Goal: Navigation & Orientation: Find specific page/section

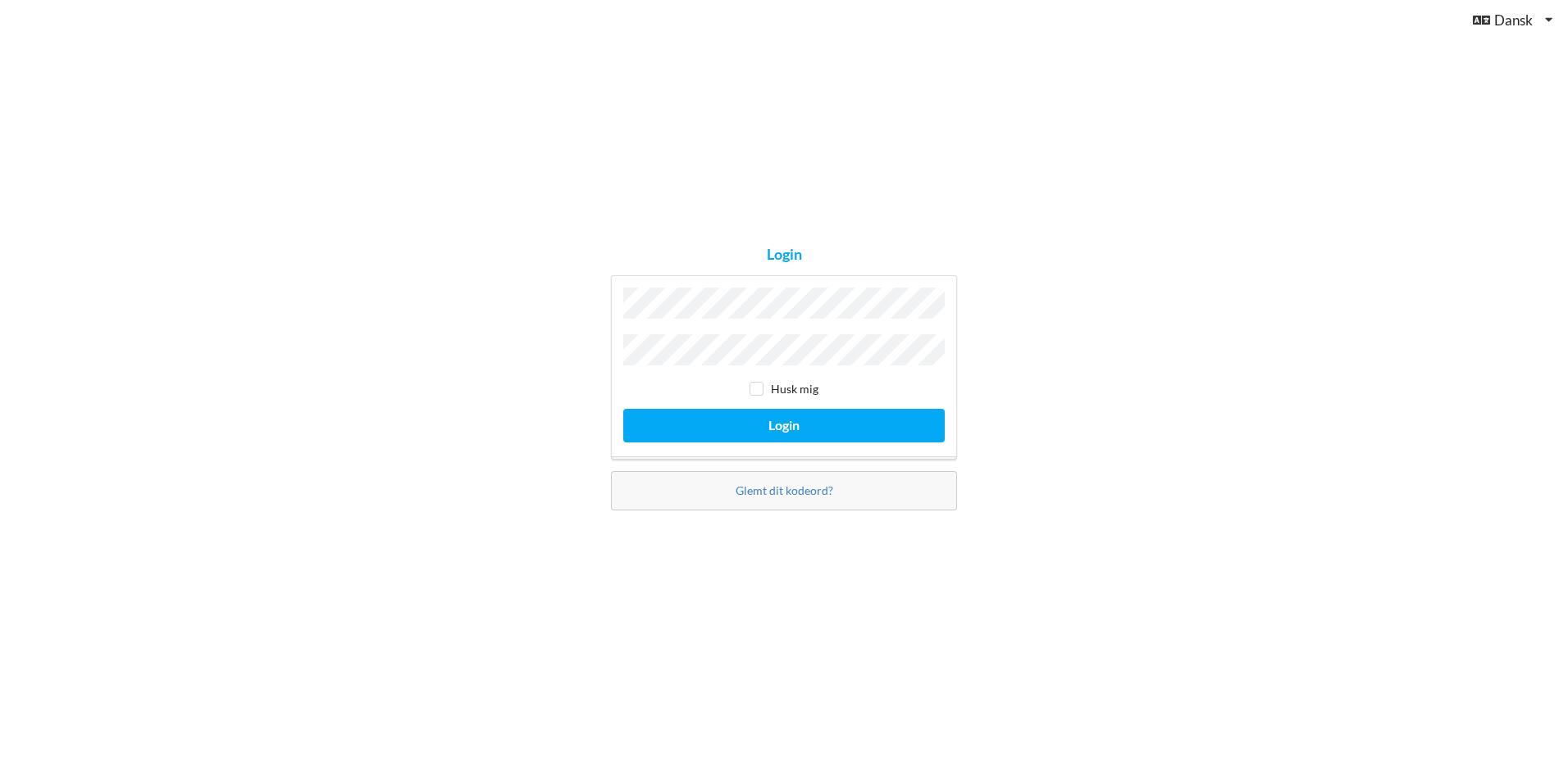
click at [623, 409] on button "Login" at bounding box center [784, 425] width 322 height 33
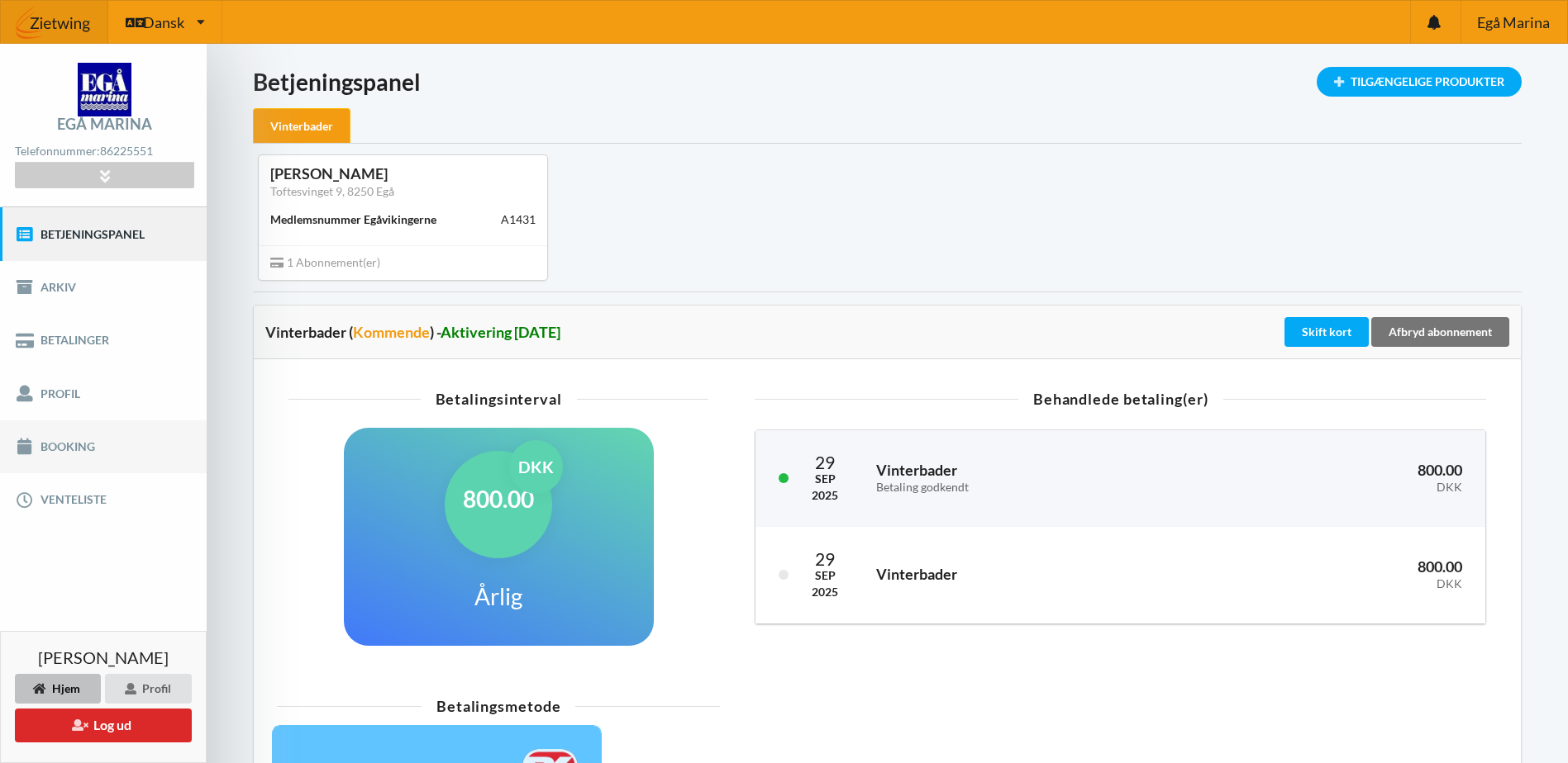
click at [75, 443] on link "Booking" at bounding box center [103, 447] width 206 height 53
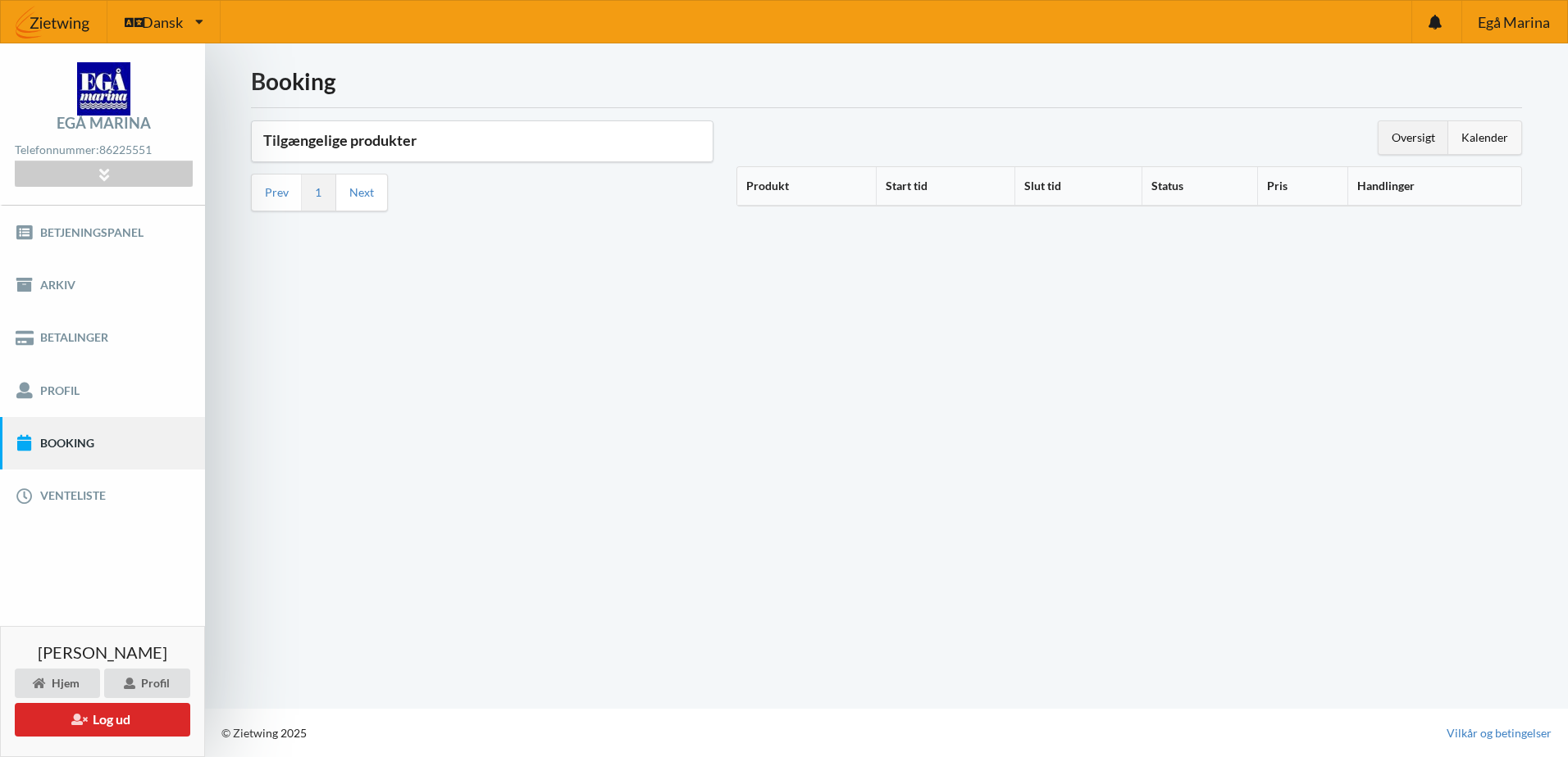
click at [1489, 132] on div "Kalender" at bounding box center [1484, 138] width 73 height 32
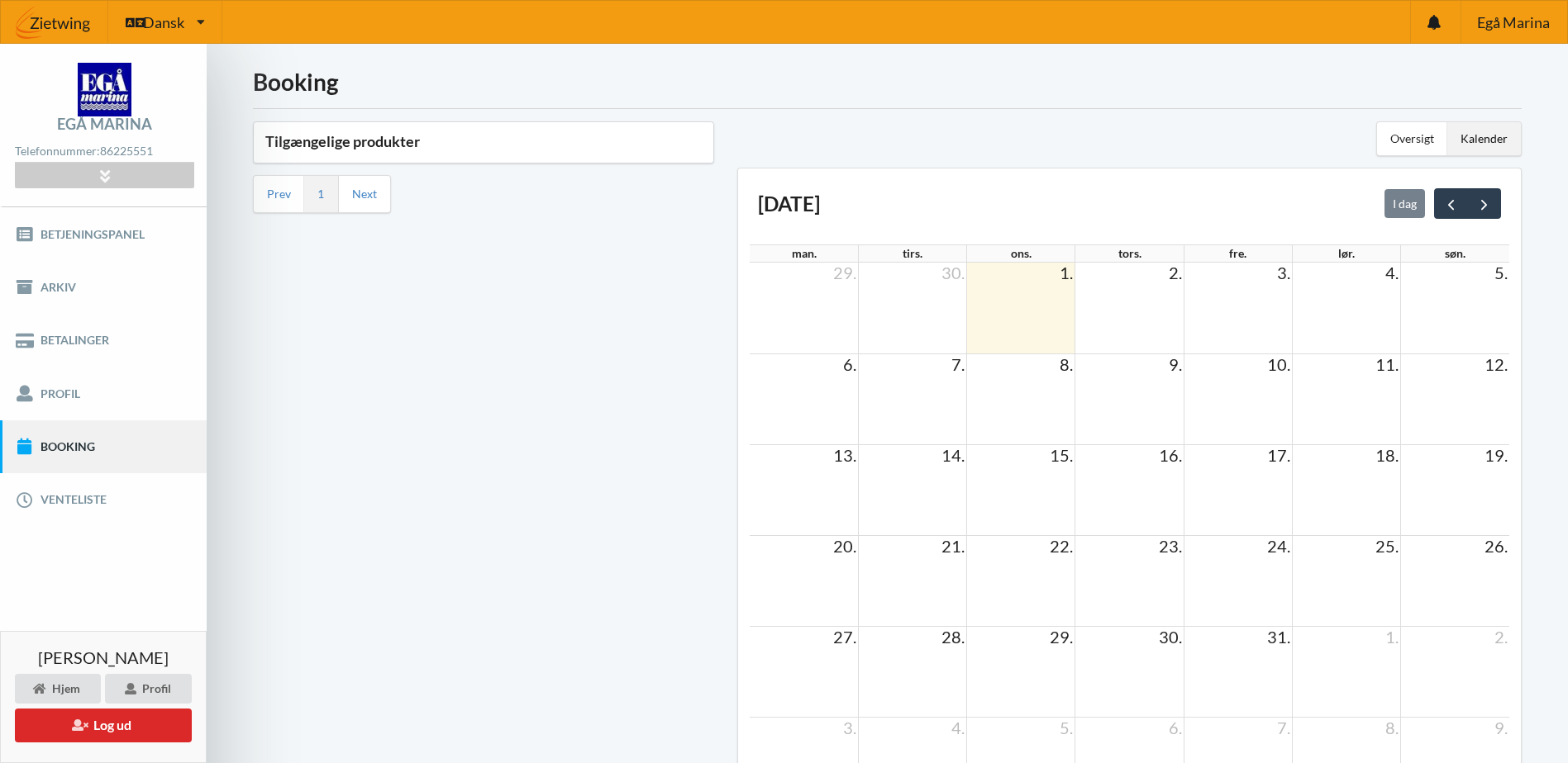
click at [1065, 364] on span "8." at bounding box center [1065, 364] width 16 height 20
click at [105, 242] on link "Betjeningspanel" at bounding box center [103, 233] width 206 height 53
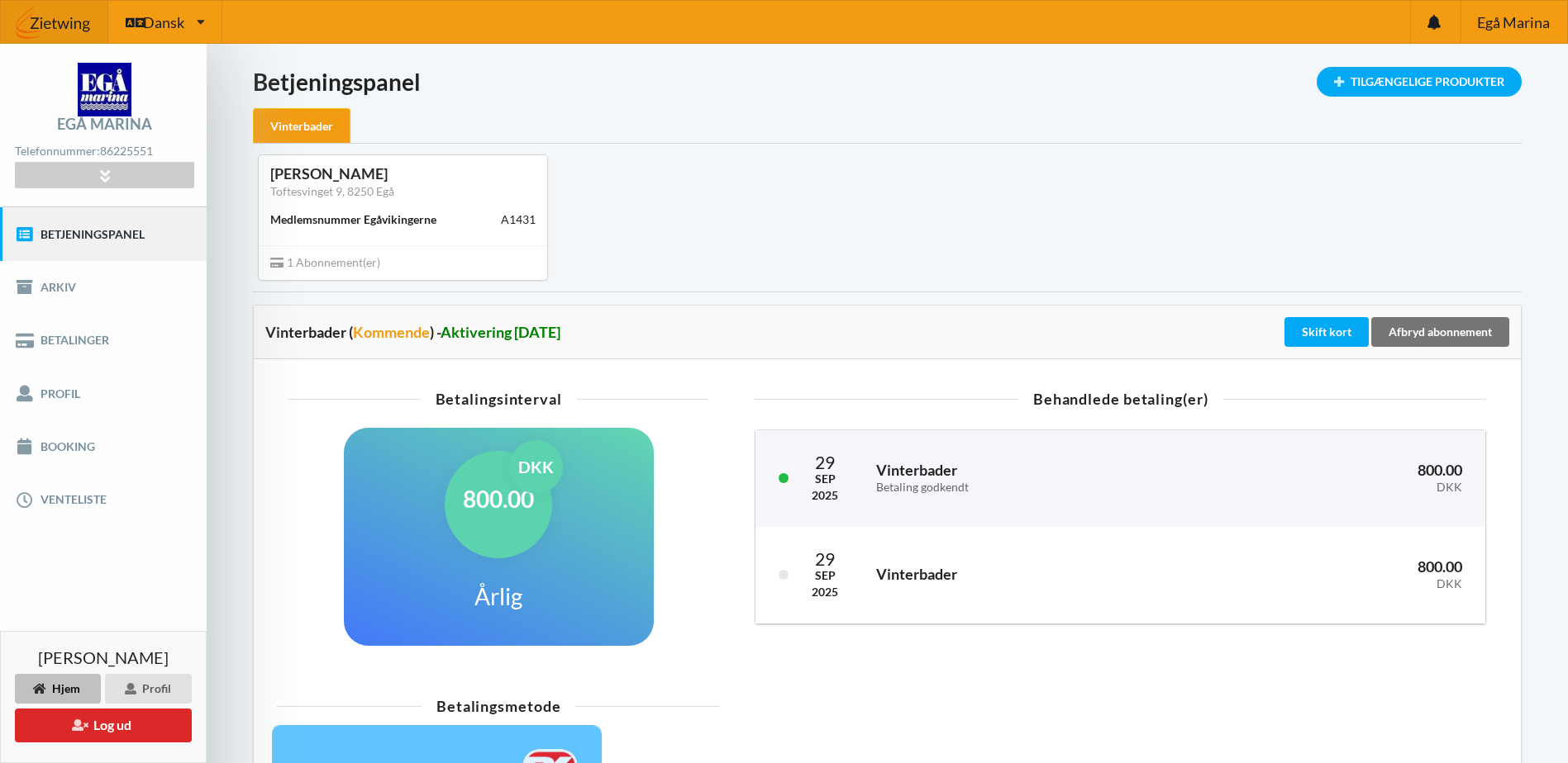
click at [438, 216] on div "Medlemsnummer Egåvikingerne A1431" at bounding box center [403, 220] width 266 height 28
click at [370, 261] on span "1 Abonnement(er)" at bounding box center [325, 262] width 110 height 14
click at [360, 179] on div "[PERSON_NAME]" at bounding box center [403, 174] width 266 height 19
click at [1367, 74] on div "Tilgængelige Produkter" at bounding box center [1419, 81] width 205 height 30
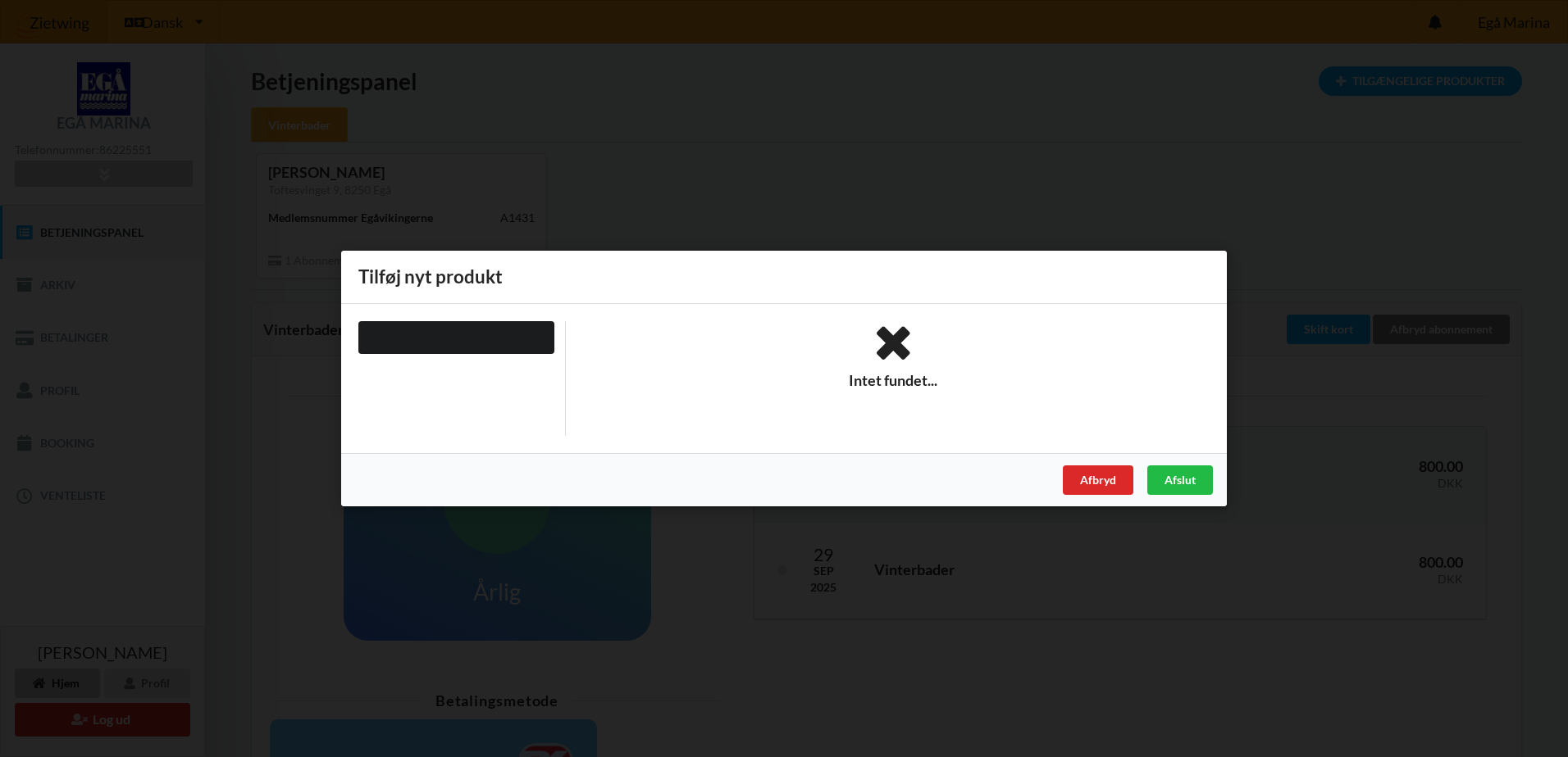
click at [887, 349] on icon at bounding box center [893, 343] width 633 height 45
click at [1167, 474] on div "Afslut" at bounding box center [1180, 480] width 66 height 29
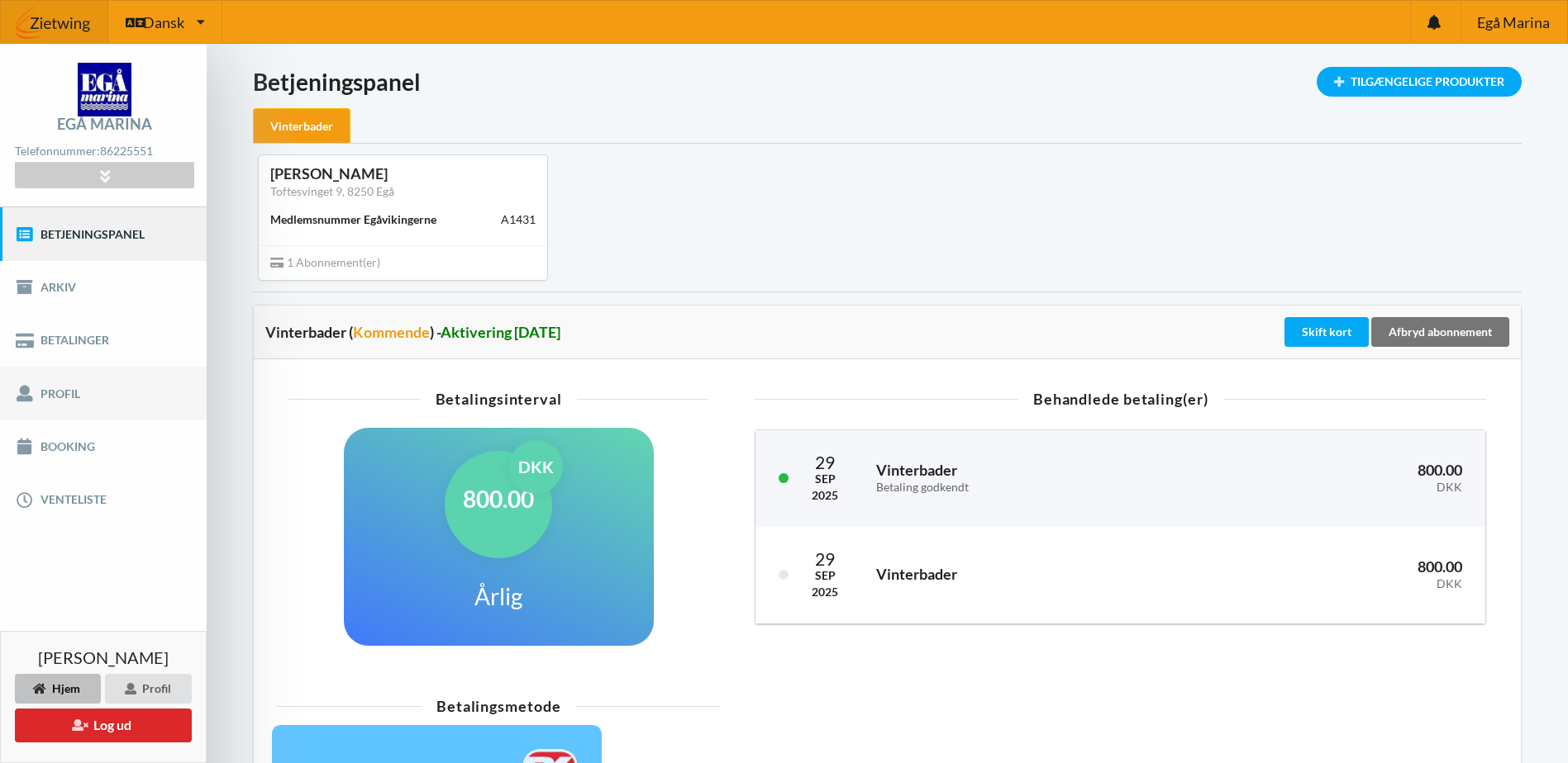
click at [105, 390] on link "Profil" at bounding box center [103, 393] width 206 height 53
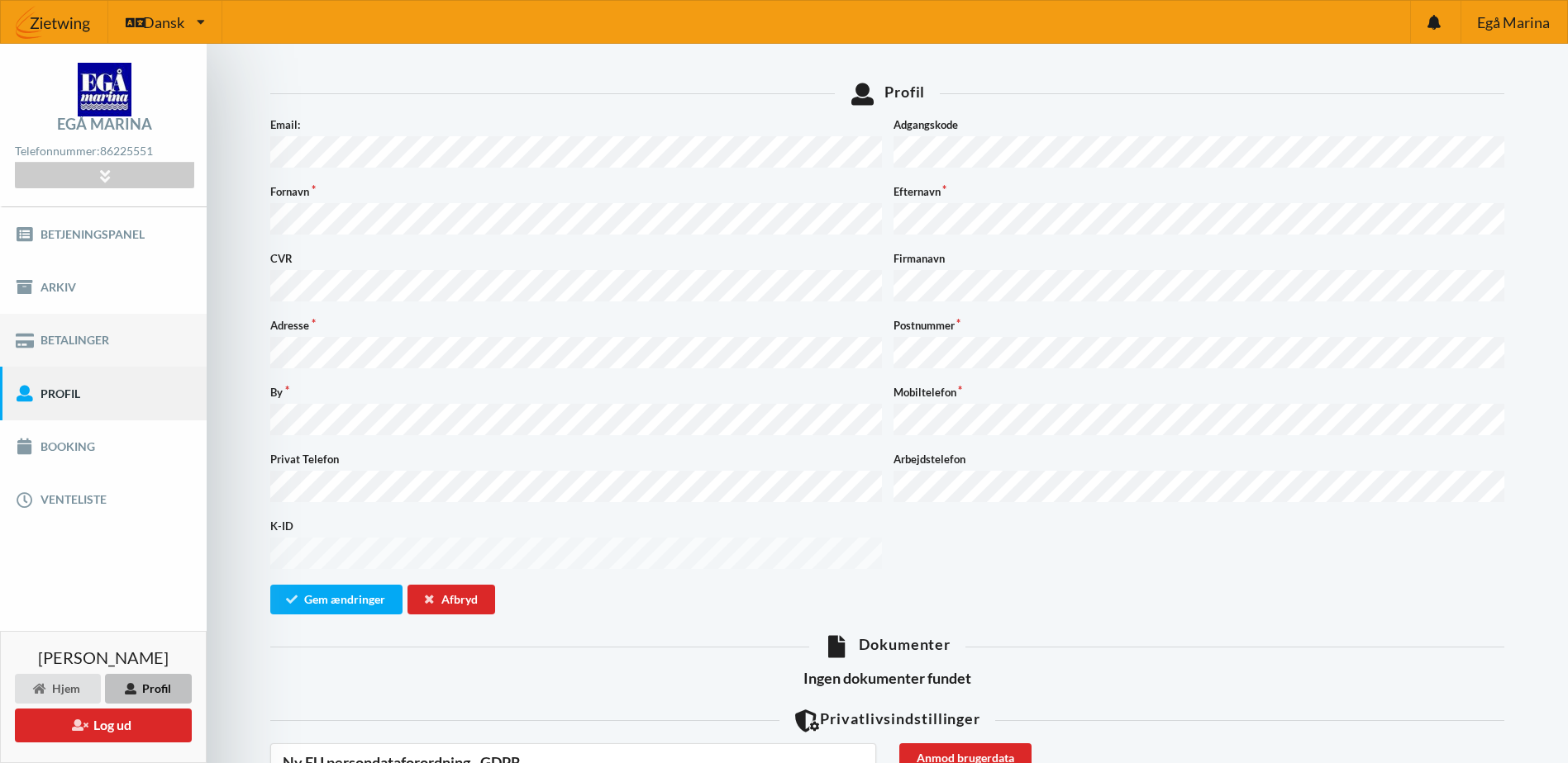
click at [33, 347] on icon at bounding box center [25, 340] width 19 height 16
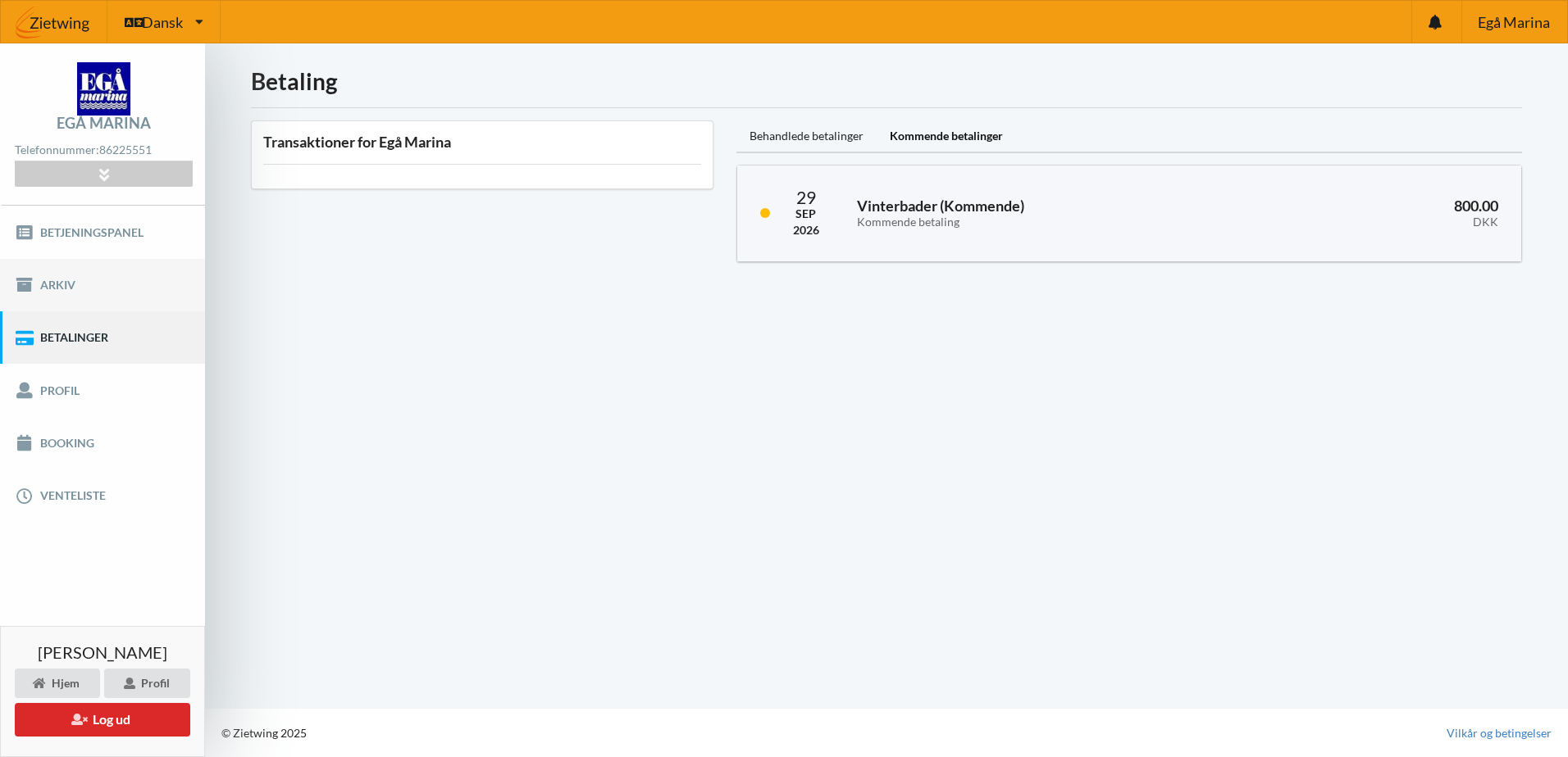
click at [52, 276] on link "Arkiv" at bounding box center [102, 284] width 205 height 52
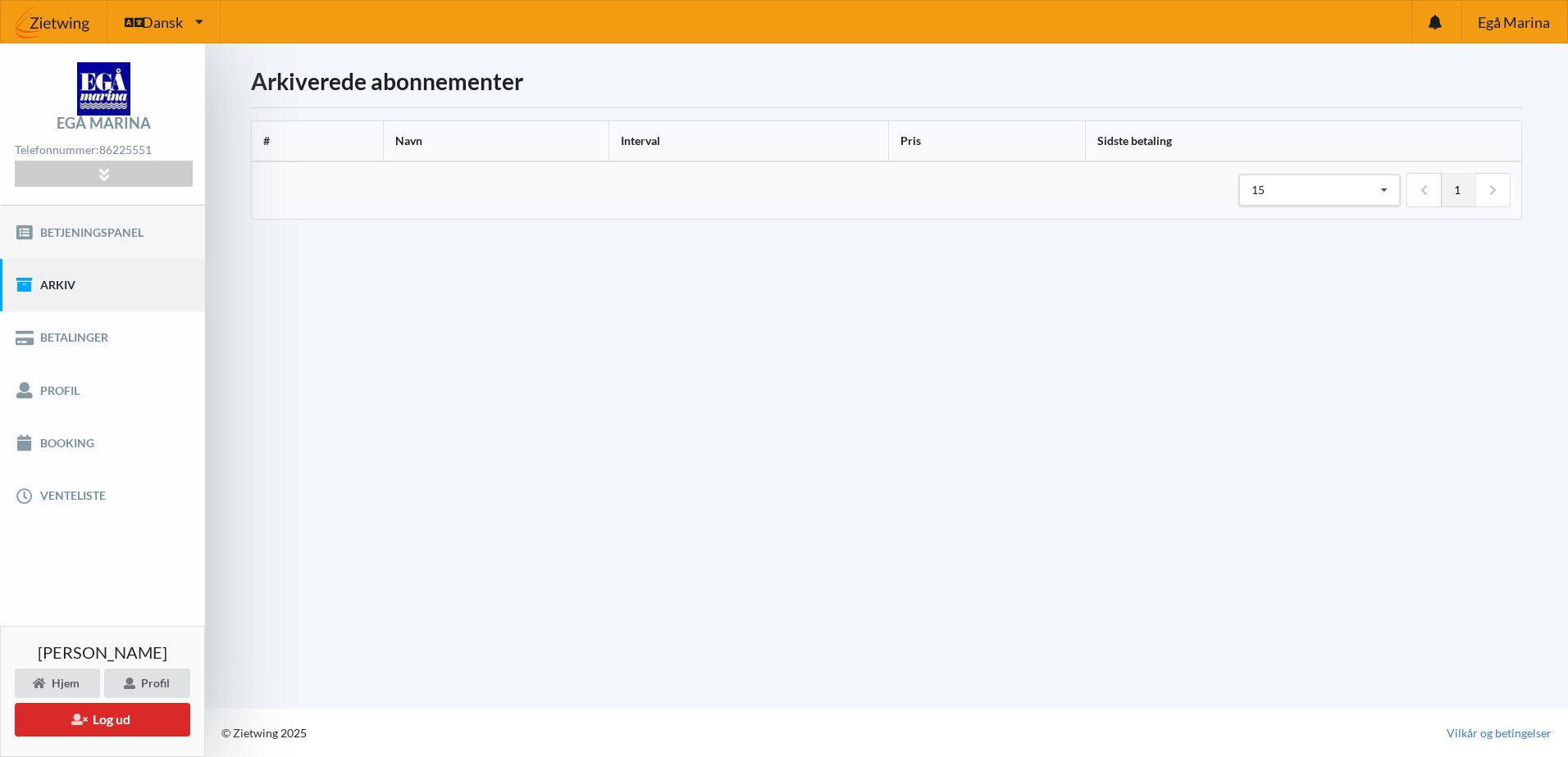
click at [56, 232] on link "Betjeningspanel" at bounding box center [102, 231] width 205 height 52
